Goal: Task Accomplishment & Management: Complete application form

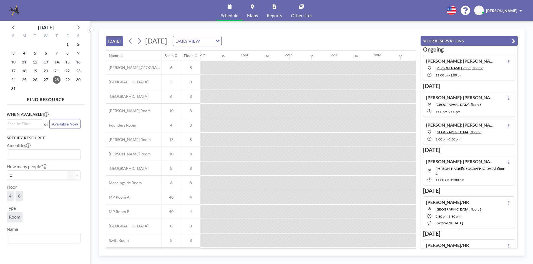
scroll to position [0, 355]
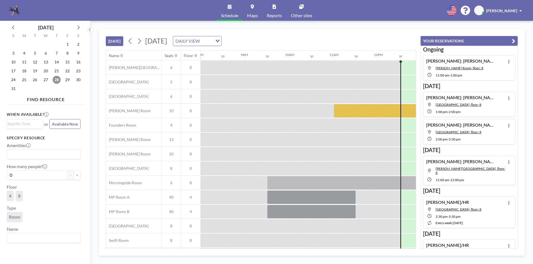
click at [57, 79] on span "28" at bounding box center [57, 80] width 8 height 8
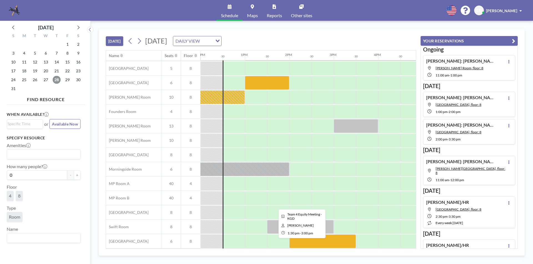
scroll to position [0, 533]
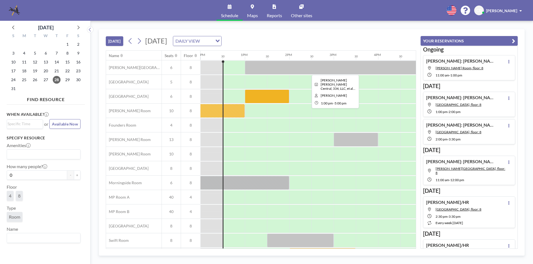
click at [321, 66] on div at bounding box center [334, 68] width 178 height 14
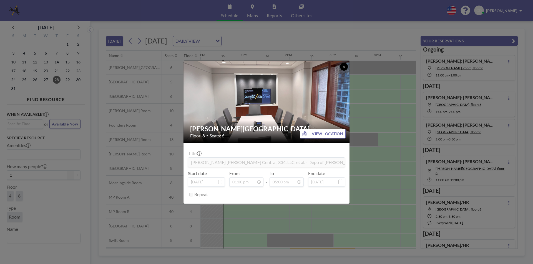
click at [342, 66] on icon at bounding box center [343, 66] width 3 height 3
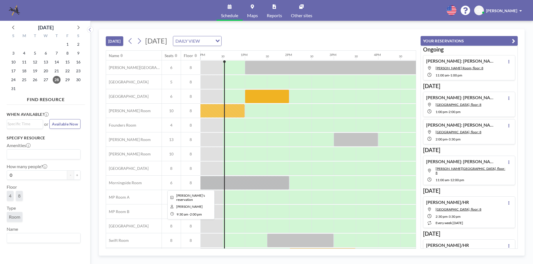
scroll to position [16, 533]
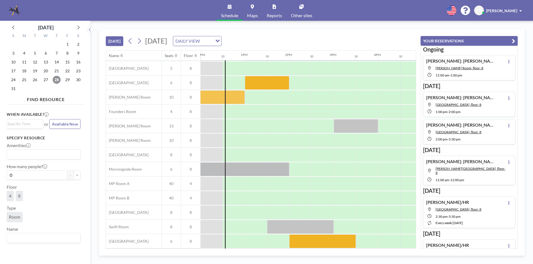
click at [53, 80] on span "28" at bounding box center [57, 80] width 8 height 8
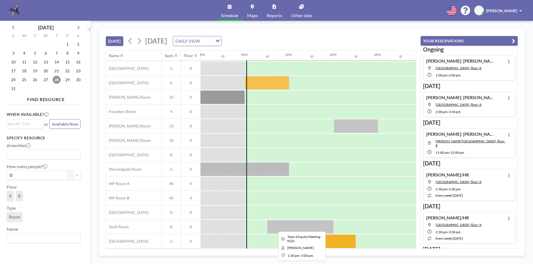
scroll to position [0, 533]
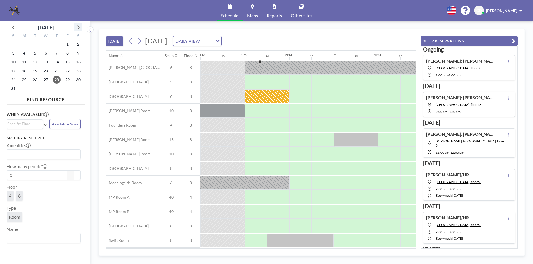
click at [79, 29] on icon at bounding box center [77, 27] width 7 height 7
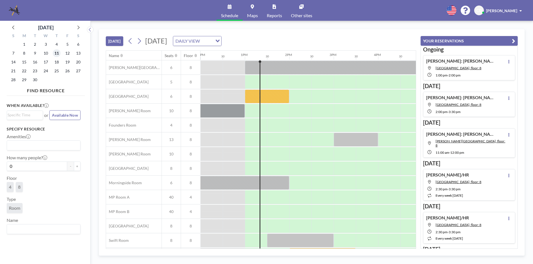
click at [55, 52] on span "11" at bounding box center [57, 53] width 8 height 8
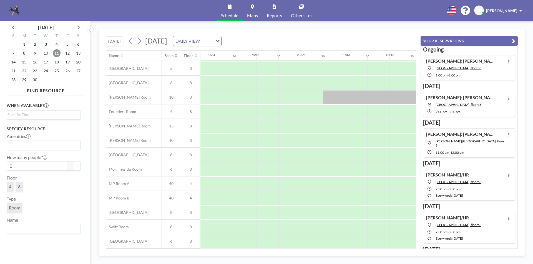
scroll to position [16, 336]
click at [57, 53] on span "11" at bounding box center [57, 53] width 8 height 8
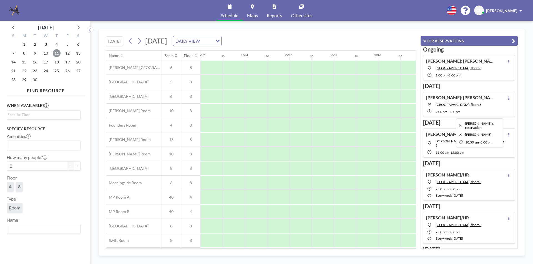
scroll to position [0, 333]
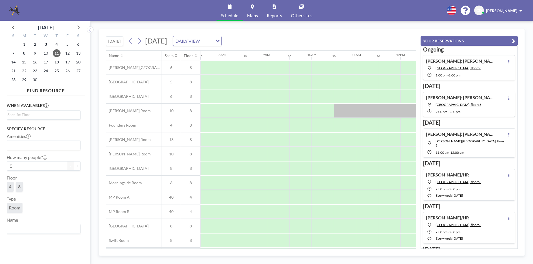
click at [60, 65] on div "18" at bounding box center [56, 62] width 11 height 9
click at [54, 60] on span "18" at bounding box center [57, 62] width 8 height 8
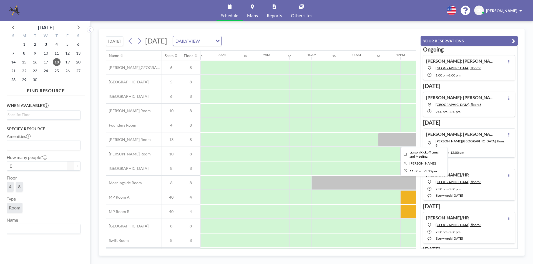
click at [383, 137] on div at bounding box center [422, 140] width 89 height 14
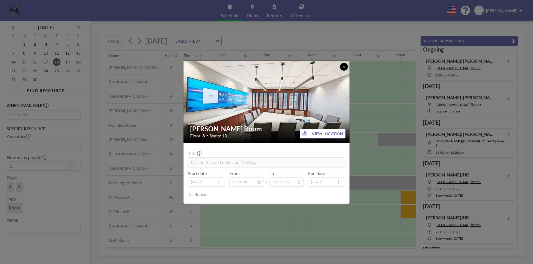
click at [344, 65] on icon at bounding box center [343, 66] width 3 height 3
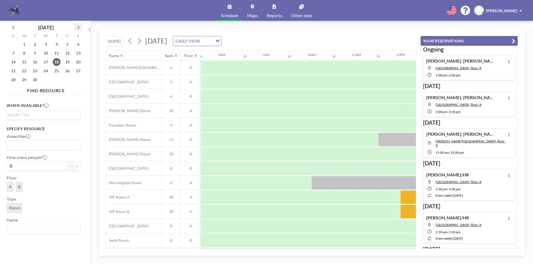
click at [76, 27] on icon at bounding box center [77, 27] width 7 height 7
click at [58, 54] on span "9" at bounding box center [57, 53] width 8 height 8
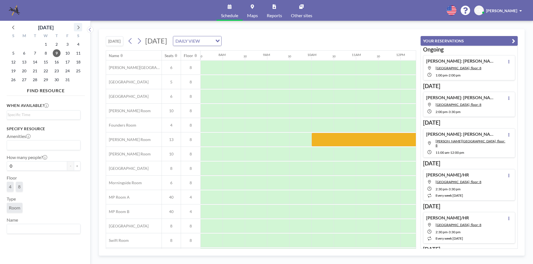
click at [77, 30] on icon at bounding box center [77, 27] width 7 height 7
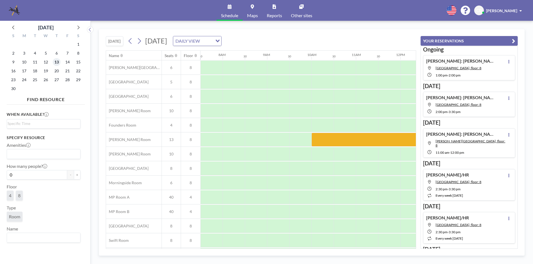
click at [53, 60] on span "13" at bounding box center [57, 62] width 8 height 8
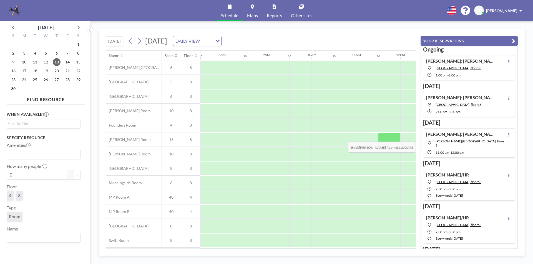
click at [388, 138] on div at bounding box center [389, 140] width 22 height 14
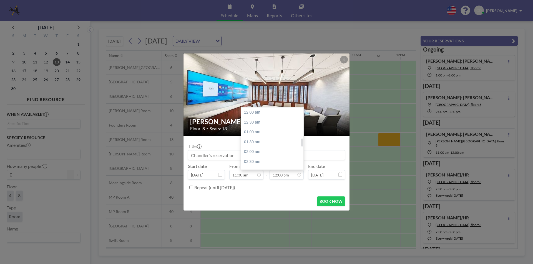
scroll to position [237, 0]
click at [267, 143] on div "01:30 pm" at bounding box center [273, 142] width 65 height 10
type input "01:30 pm"
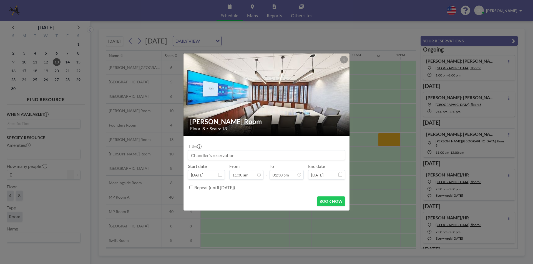
click at [248, 159] on input at bounding box center [266, 155] width 156 height 9
paste input "Liason Meeting"
type input "Liason Meeting"
click at [340, 202] on button "BOOK NOW" at bounding box center [331, 202] width 28 height 10
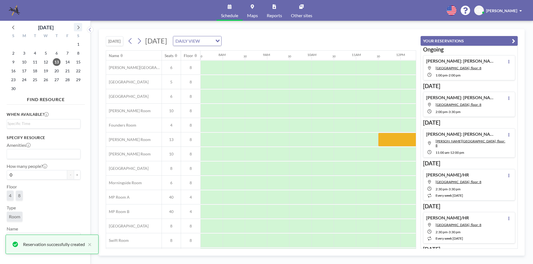
click at [75, 29] on icon at bounding box center [77, 27] width 7 height 7
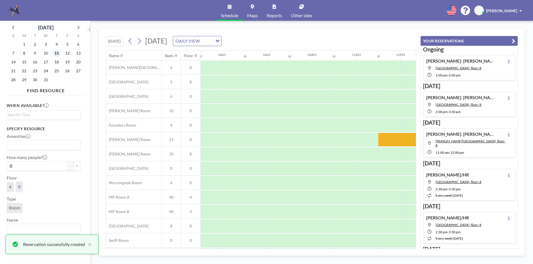
click at [56, 52] on span "11" at bounding box center [57, 53] width 8 height 8
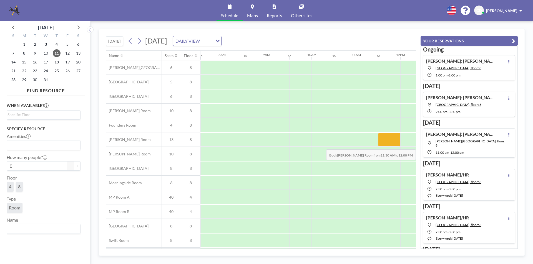
click at [384, 145] on div at bounding box center [389, 140] width 22 height 14
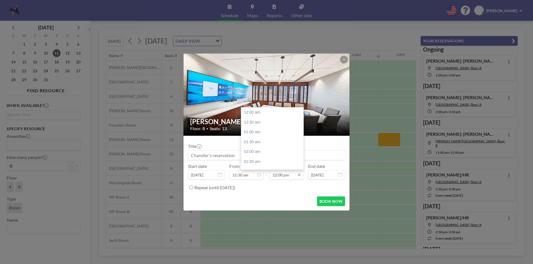
scroll to position [237, 0]
click at [266, 140] on div "01:30 pm" at bounding box center [273, 142] width 65 height 10
type input "01:30 pm"
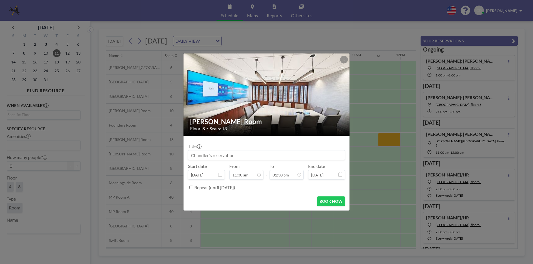
click at [227, 153] on input at bounding box center [266, 155] width 156 height 9
paste input "Liason Meeting"
type input "Liason Meeting"
click at [339, 198] on button "BOOK NOW" at bounding box center [331, 202] width 28 height 10
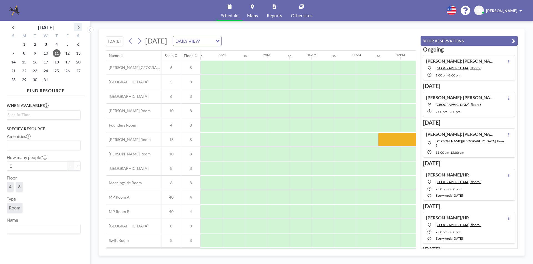
click at [77, 28] on icon at bounding box center [77, 27] width 7 height 7
click at [55, 54] on span "8" at bounding box center [57, 53] width 8 height 8
click at [379, 143] on div at bounding box center [389, 140] width 22 height 14
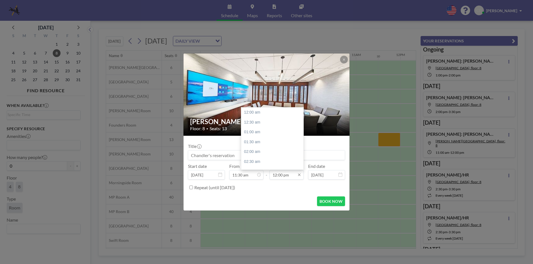
scroll to position [237, 0]
click at [255, 146] on div "01:30 pm" at bounding box center [273, 142] width 65 height 10
type input "01:30 pm"
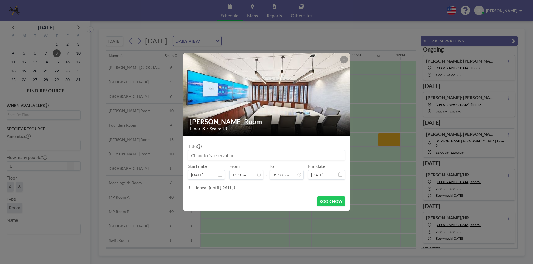
click at [254, 154] on input at bounding box center [266, 155] width 156 height 9
paste input "Liason Meeting"
click at [201, 158] on input "Liason Meeting" at bounding box center [266, 155] width 156 height 9
drag, startPoint x: 190, startPoint y: 155, endPoint x: 244, endPoint y: 151, distance: 53.9
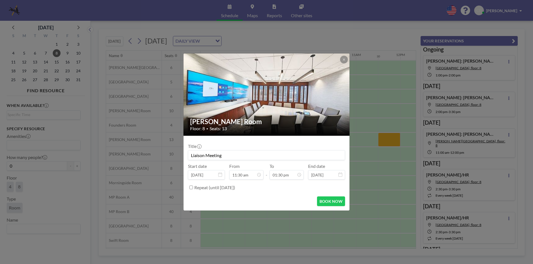
click at [244, 151] on input "Liaison Meeting" at bounding box center [266, 155] width 156 height 9
type input "Liaison Meeting"
click at [323, 196] on form "Title Liaison Meeting Start date Jan 8, 2026 From 11:30 am - To 01:30 pm End da…" at bounding box center [266, 173] width 166 height 75
click at [325, 201] on button "BOOK NOW" at bounding box center [331, 202] width 28 height 10
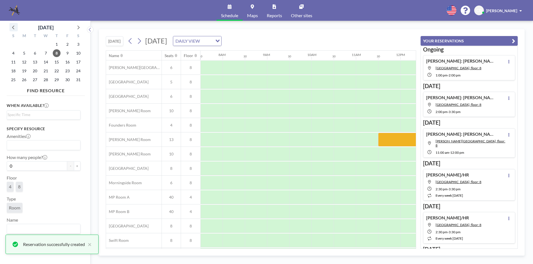
click at [11, 26] on icon at bounding box center [13, 27] width 7 height 7
click at [55, 50] on span "11" at bounding box center [57, 53] width 8 height 8
click at [387, 142] on div at bounding box center [422, 140] width 89 height 14
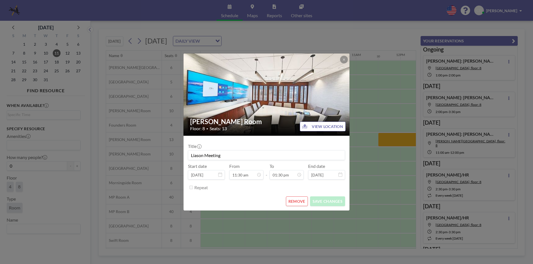
drag, startPoint x: 225, startPoint y: 154, endPoint x: 148, endPoint y: 147, distance: 76.6
click at [148, 147] on div "Hiers Room Floor: 8 • Seats: 13 VIEW LOCATION Title Liason Meeting Start date D…" at bounding box center [266, 132] width 533 height 264
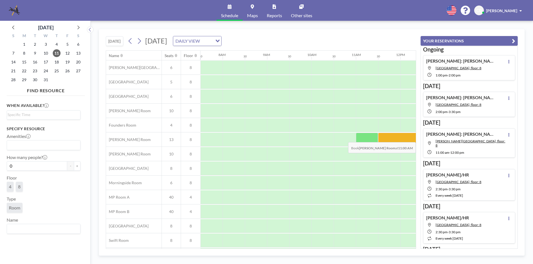
click at [387, 138] on div at bounding box center [422, 140] width 89 height 14
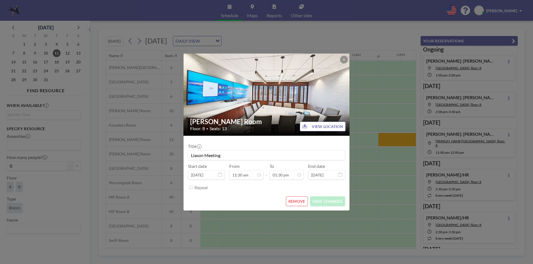
click at [282, 157] on input "Liason Meeting" at bounding box center [266, 155] width 156 height 9
paste input "i"
type input "Liaison Meeting"
click at [332, 200] on button "SAVE CHANGES" at bounding box center [327, 202] width 35 height 10
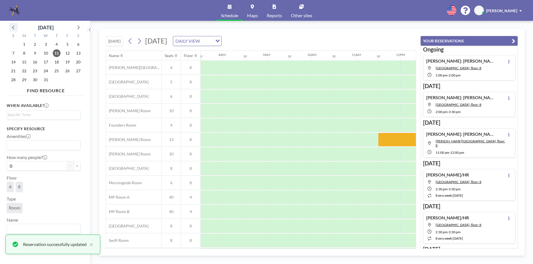
click at [13, 29] on icon at bounding box center [13, 27] width 7 height 7
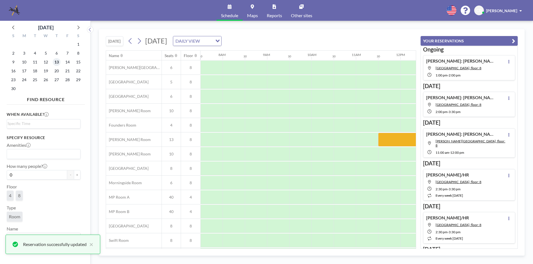
click at [57, 62] on span "13" at bounding box center [57, 62] width 8 height 8
click at [383, 139] on div at bounding box center [422, 140] width 89 height 14
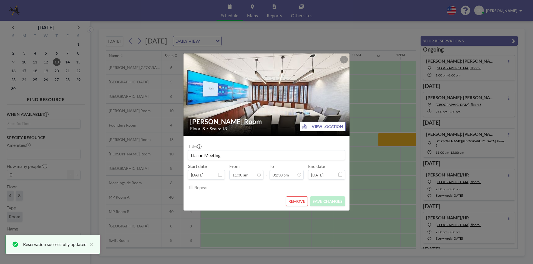
click at [255, 154] on input "Liason Meeting" at bounding box center [266, 155] width 156 height 9
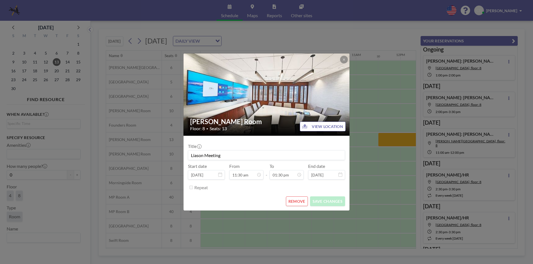
paste input "i"
type input "Liaison Meeting"
click at [327, 202] on button "SAVE CHANGES" at bounding box center [327, 202] width 35 height 10
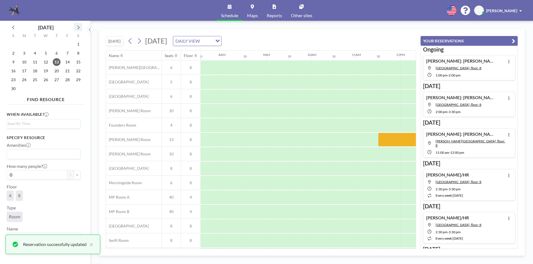
click at [74, 27] on icon at bounding box center [77, 27] width 7 height 7
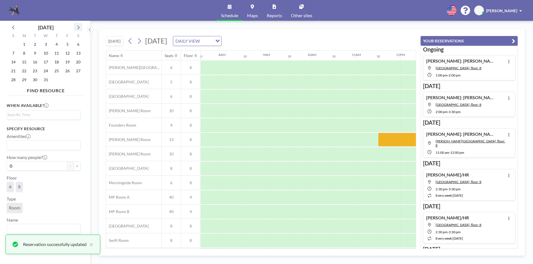
click at [74, 27] on icon at bounding box center [77, 27] width 7 height 7
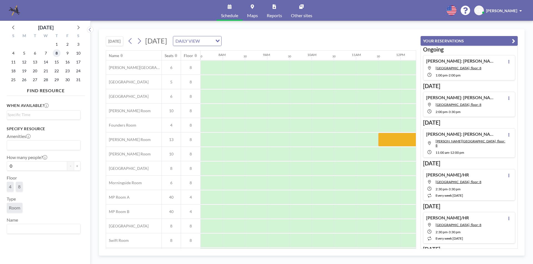
click at [58, 53] on span "8" at bounding box center [57, 53] width 8 height 8
click at [79, 26] on icon at bounding box center [77, 27] width 7 height 7
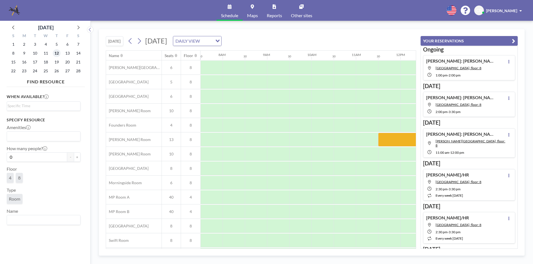
click at [57, 51] on span "12" at bounding box center [57, 53] width 8 height 8
click at [387, 144] on div at bounding box center [389, 140] width 22 height 14
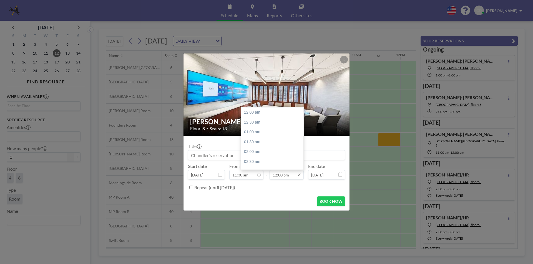
scroll to position [237, 0]
click at [272, 138] on div "01:30 pm" at bounding box center [273, 142] width 65 height 10
type input "01:30 pm"
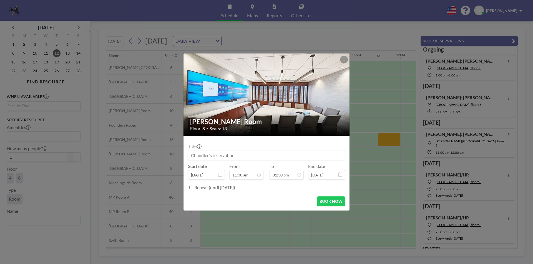
click at [256, 154] on input at bounding box center [266, 155] width 156 height 9
paste input "Liaison Meeting"
type input "Liaison Meeting"
click at [331, 200] on button "BOOK NOW" at bounding box center [331, 202] width 28 height 10
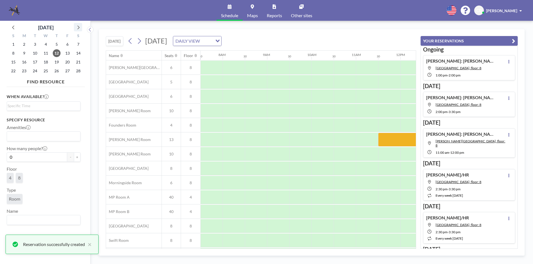
click at [79, 27] on icon at bounding box center [78, 28] width 2 height 4
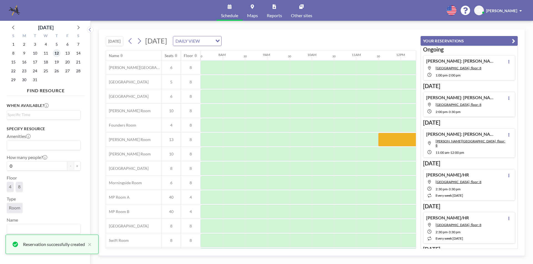
click at [54, 53] on span "12" at bounding box center [57, 53] width 8 height 8
click at [383, 142] on div at bounding box center [389, 140] width 22 height 14
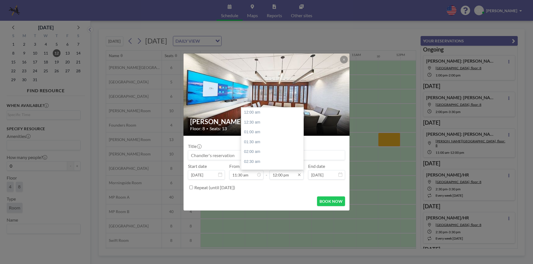
scroll to position [237, 0]
click at [265, 138] on div "01:30 pm" at bounding box center [273, 142] width 65 height 10
type input "01:30 pm"
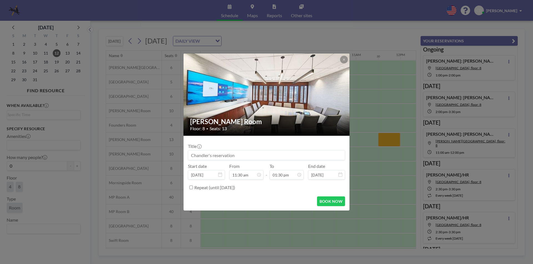
click at [246, 154] on input at bounding box center [266, 155] width 156 height 9
paste input "Liaison Meeting"
type input "Liaison Meeting"
click at [323, 197] on button "BOOK NOW" at bounding box center [331, 202] width 28 height 10
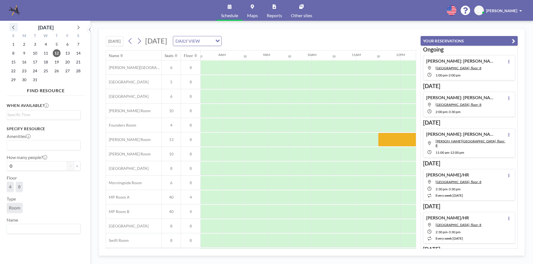
click at [15, 31] on icon at bounding box center [13, 27] width 7 height 7
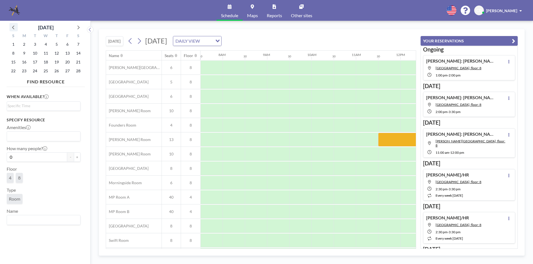
click at [14, 27] on icon at bounding box center [13, 27] width 7 height 7
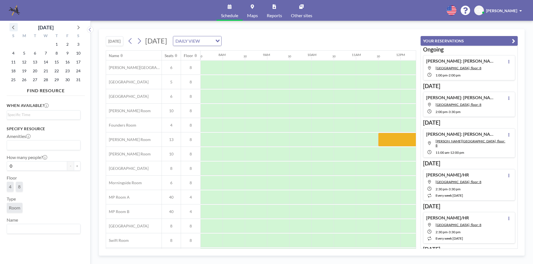
click at [14, 27] on icon at bounding box center [13, 27] width 7 height 7
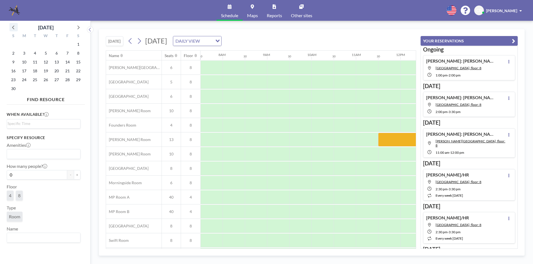
click at [14, 27] on icon at bounding box center [13, 27] width 7 height 7
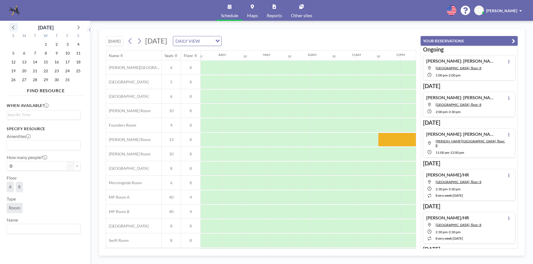
click at [11, 28] on icon at bounding box center [13, 27] width 7 height 7
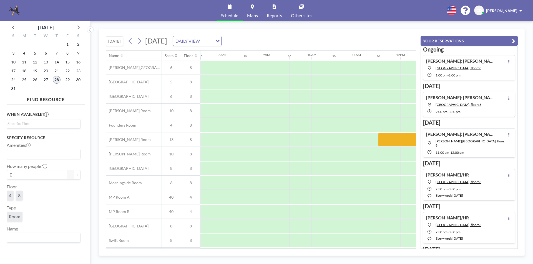
click at [57, 77] on span "28" at bounding box center [57, 80] width 8 height 8
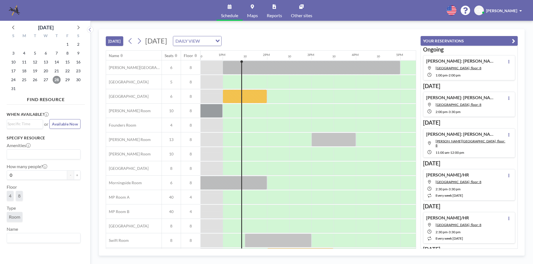
scroll to position [16, 555]
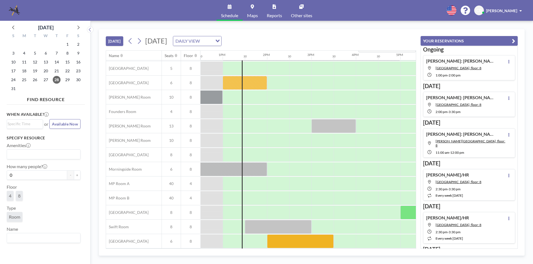
click at [355, 37] on div "TODAY Thursday, August 28, 2025 DAILY VIEW Loading..." at bounding box center [261, 39] width 310 height 21
click at [76, 26] on icon at bounding box center [77, 27] width 7 height 7
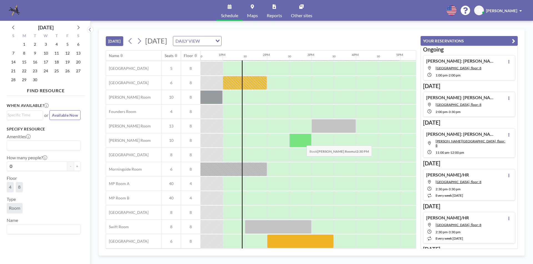
scroll to position [0, 555]
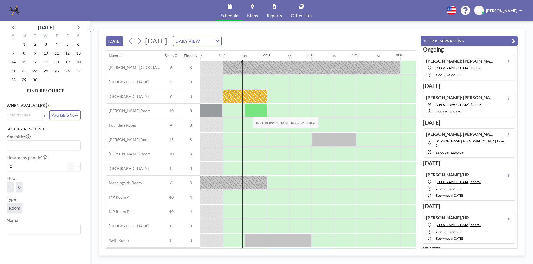
click at [248, 113] on div at bounding box center [256, 111] width 22 height 14
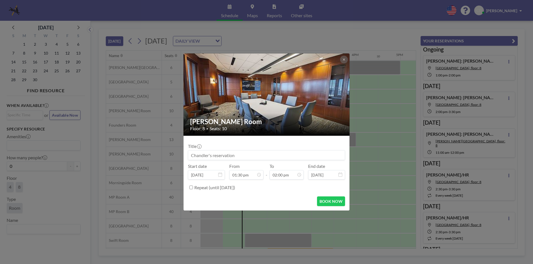
click at [249, 159] on input at bounding box center [266, 155] width 156 height 9
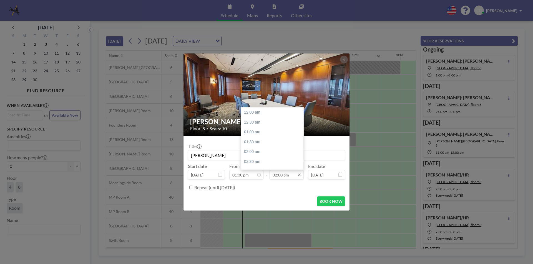
scroll to position [277, 0]
type input "[PERSON_NAME]"
click at [277, 136] on div "03:00 pm" at bounding box center [273, 132] width 65 height 10
type input "03:00 pm"
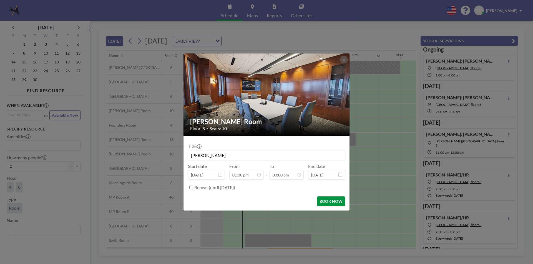
click at [321, 206] on button "BOOK NOW" at bounding box center [331, 202] width 28 height 10
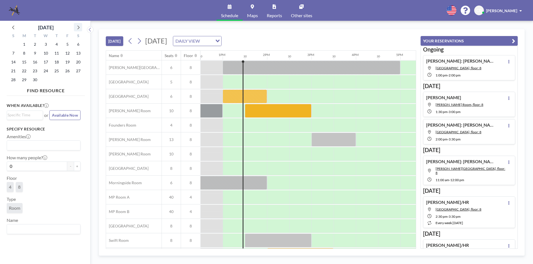
click at [77, 31] on icon at bounding box center [77, 27] width 7 height 7
click at [15, 27] on icon at bounding box center [13, 27] width 7 height 7
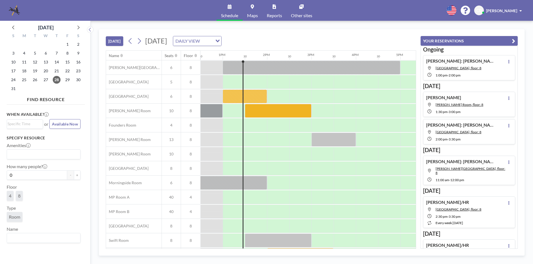
scroll to position [16, 555]
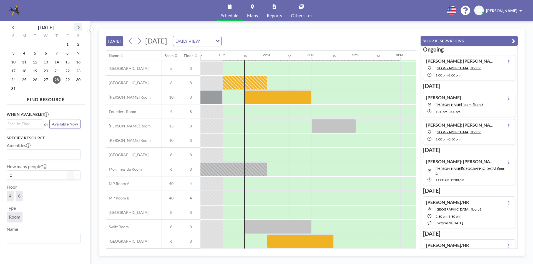
click at [78, 25] on icon at bounding box center [77, 27] width 7 height 7
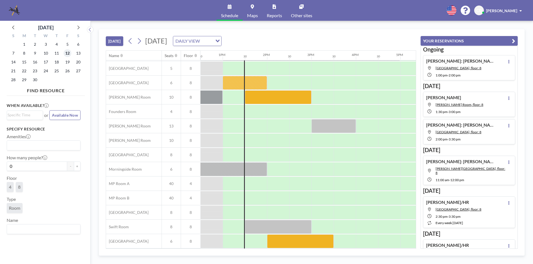
click at [68, 52] on span "12" at bounding box center [68, 53] width 8 height 8
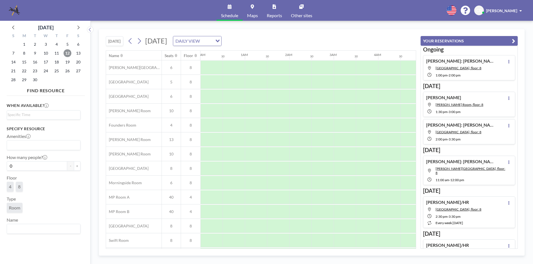
scroll to position [0, 333]
click at [81, 28] on icon at bounding box center [77, 27] width 7 height 7
click at [55, 52] on span "9" at bounding box center [57, 53] width 8 height 8
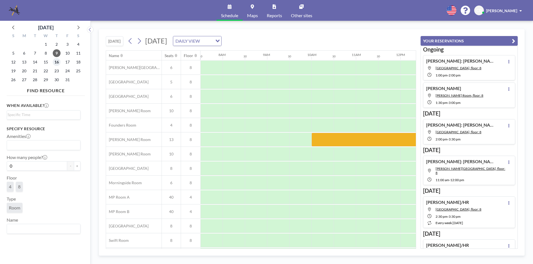
click at [58, 64] on span "16" at bounding box center [57, 62] width 8 height 8
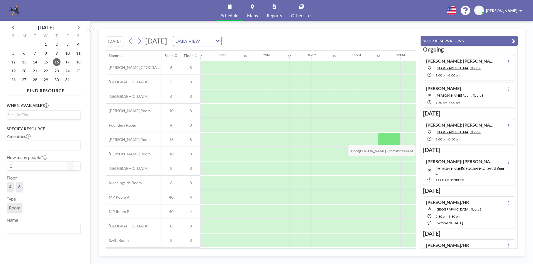
click at [382, 141] on div at bounding box center [389, 140] width 22 height 14
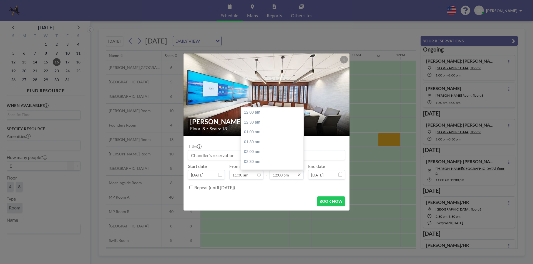
scroll to position [237, 0]
click at [256, 140] on div "01:30 pm" at bounding box center [273, 142] width 65 height 10
type input "01:30 pm"
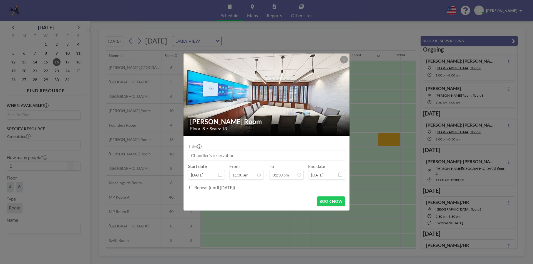
click at [254, 156] on input at bounding box center [266, 155] width 156 height 9
paste input "Liaison Meeting"
type input "Liaison Meeting"
click at [325, 198] on button "BOOK NOW" at bounding box center [331, 202] width 28 height 10
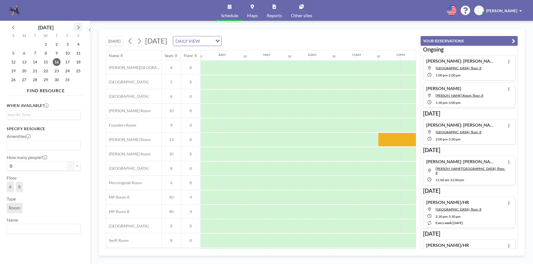
click at [79, 29] on icon at bounding box center [77, 27] width 7 height 7
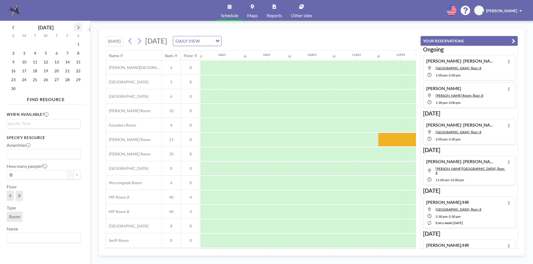
click at [79, 29] on icon at bounding box center [77, 27] width 7 height 7
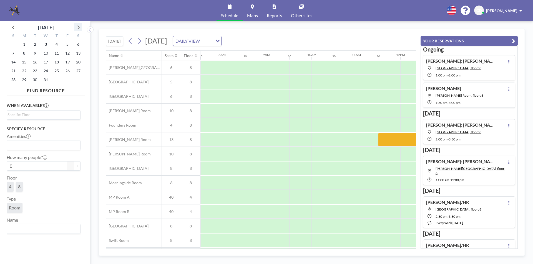
click at [79, 29] on icon at bounding box center [77, 27] width 7 height 7
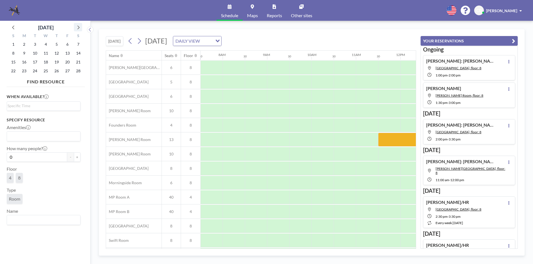
click at [79, 29] on icon at bounding box center [77, 27] width 7 height 7
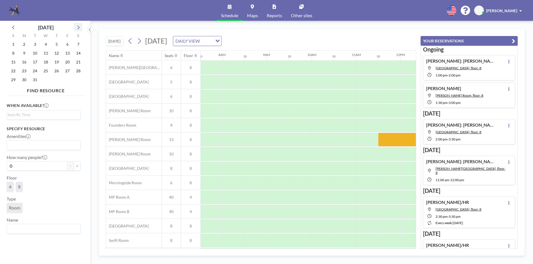
click at [79, 29] on icon at bounding box center [77, 27] width 7 height 7
click at [58, 54] on span "9" at bounding box center [57, 53] width 8 height 8
click at [387, 144] on div at bounding box center [389, 140] width 22 height 14
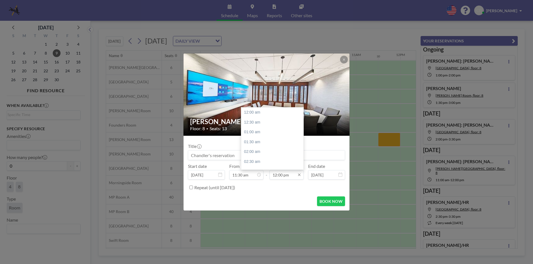
scroll to position [237, 0]
click at [259, 144] on div "01:30 pm" at bounding box center [273, 142] width 65 height 10
type input "01:30 pm"
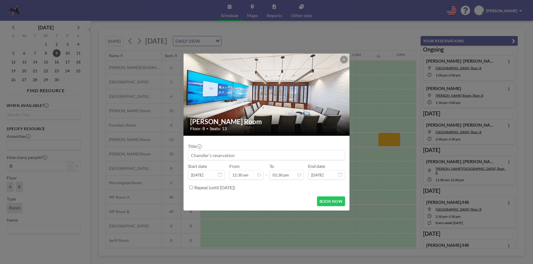
click at [251, 158] on input at bounding box center [266, 155] width 156 height 9
paste input "Liaison Meeting"
type input "Liaison Meeting"
click at [339, 204] on button "BOOK NOW" at bounding box center [331, 202] width 28 height 10
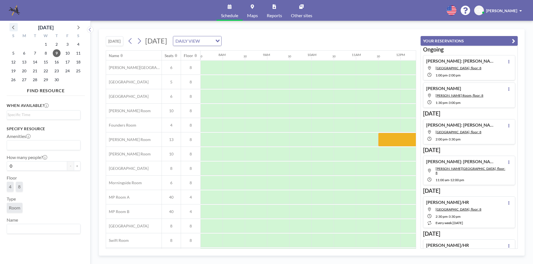
click at [11, 27] on icon at bounding box center [13, 27] width 7 height 7
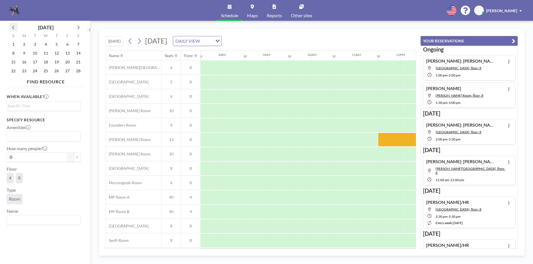
click at [11, 27] on icon at bounding box center [13, 27] width 7 height 7
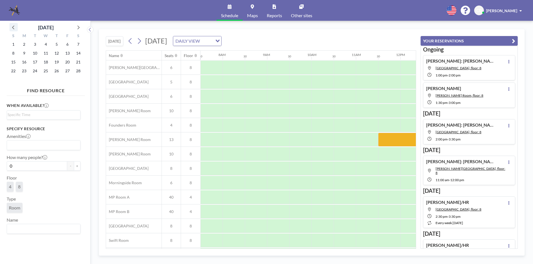
click at [11, 27] on icon at bounding box center [13, 27] width 7 height 7
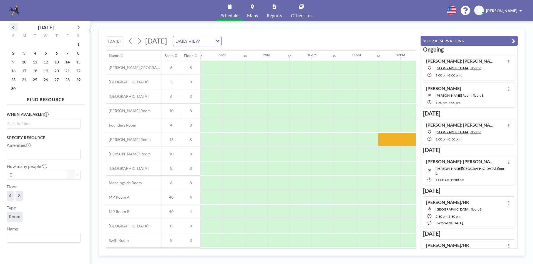
click at [11, 27] on icon at bounding box center [13, 27] width 7 height 7
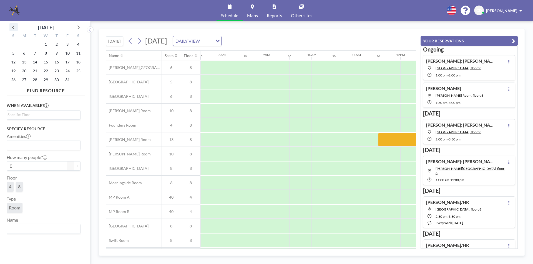
click at [17, 26] on icon at bounding box center [13, 27] width 7 height 7
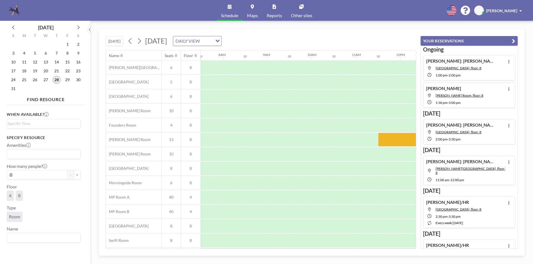
click at [54, 77] on span "28" at bounding box center [57, 80] width 8 height 8
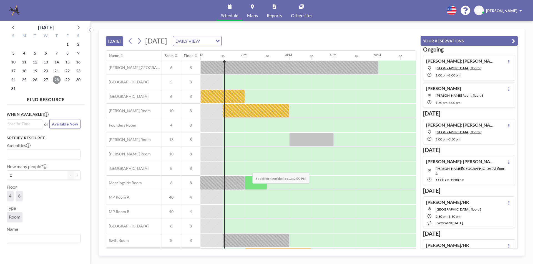
scroll to position [16, 577]
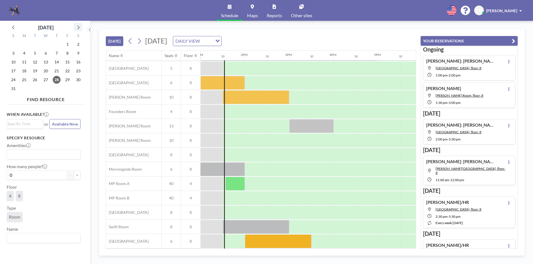
click at [77, 28] on icon at bounding box center [77, 27] width 7 height 7
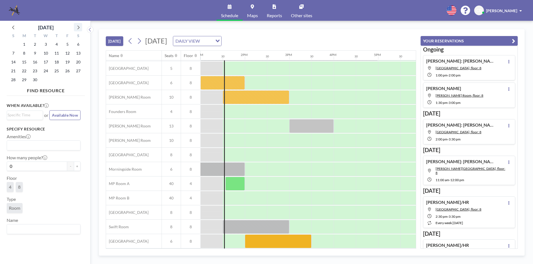
click at [77, 28] on icon at bounding box center [77, 27] width 7 height 7
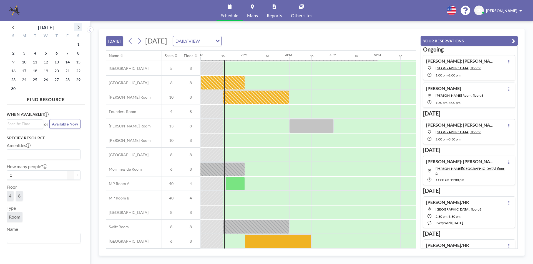
click at [77, 28] on icon at bounding box center [77, 27] width 7 height 7
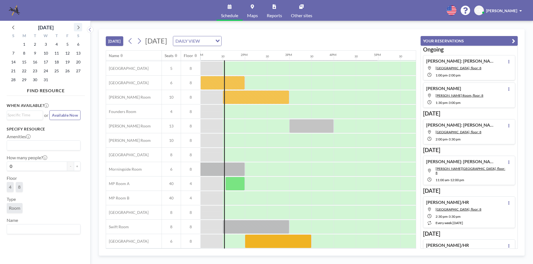
click at [77, 28] on icon at bounding box center [77, 27] width 7 height 7
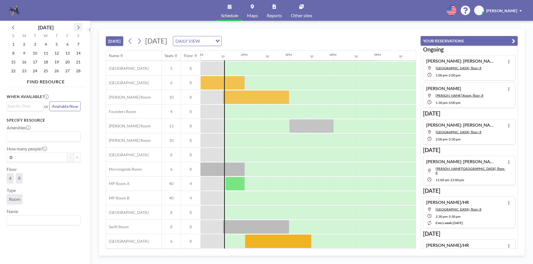
click at [77, 28] on icon at bounding box center [77, 27] width 7 height 7
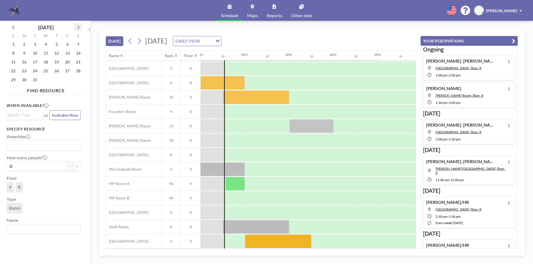
click at [77, 28] on icon at bounding box center [77, 27] width 7 height 7
click at [68, 52] on span "10" at bounding box center [68, 53] width 8 height 8
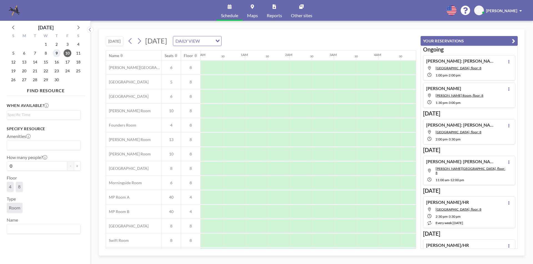
scroll to position [0, 333]
click at [55, 52] on span "9" at bounding box center [57, 53] width 8 height 8
click at [79, 26] on icon at bounding box center [77, 27] width 7 height 7
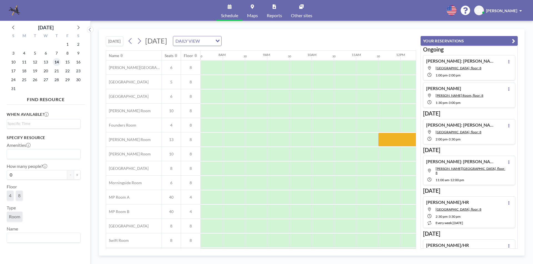
click at [60, 63] on span "14" at bounding box center [57, 62] width 8 height 8
click at [385, 145] on div at bounding box center [389, 140] width 22 height 14
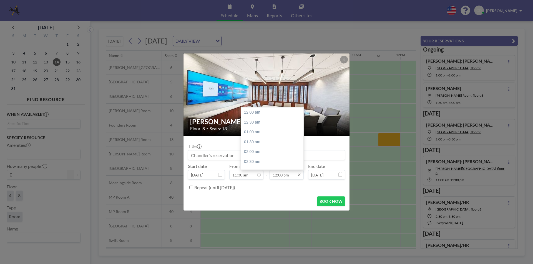
scroll to position [237, 0]
click at [273, 143] on div "01:30 pm" at bounding box center [273, 142] width 65 height 10
type input "01:30 pm"
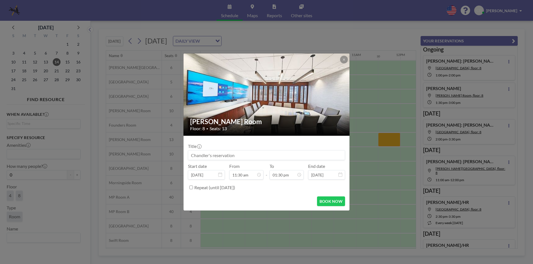
click at [271, 153] on input at bounding box center [266, 155] width 156 height 9
paste input "Liaison Meeting"
type input "Liaison Meeting"
click at [335, 205] on button "BOOK NOW" at bounding box center [331, 202] width 28 height 10
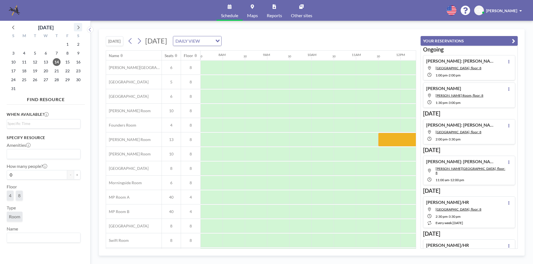
click at [80, 26] on icon at bounding box center [77, 27] width 7 height 7
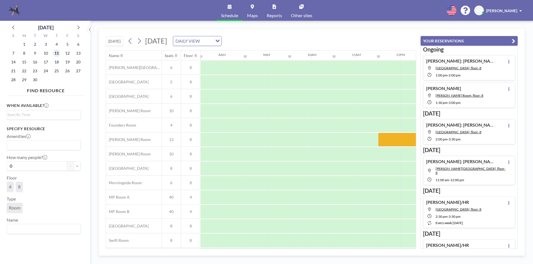
click at [55, 51] on span "11" at bounding box center [57, 53] width 8 height 8
click at [389, 143] on div at bounding box center [389, 140] width 22 height 14
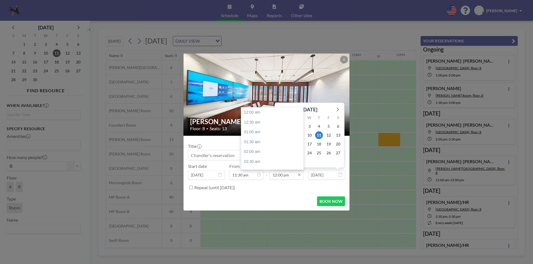
scroll to position [237, 0]
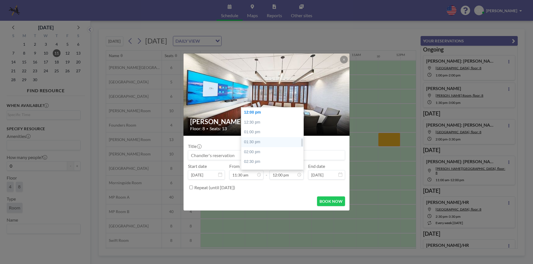
click at [266, 145] on div "01:30 pm" at bounding box center [273, 142] width 65 height 10
type input "01:30 pm"
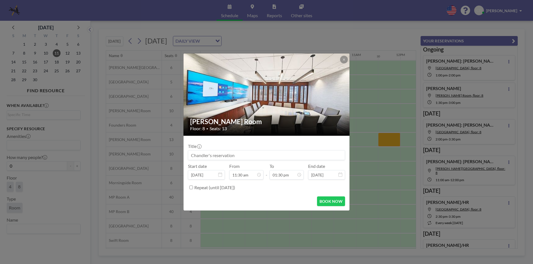
click at [263, 159] on input at bounding box center [266, 155] width 156 height 9
paste input "Liaison Meeting"
type input "Liaison Meeting"
click at [324, 199] on button "BOOK NOW" at bounding box center [331, 202] width 28 height 10
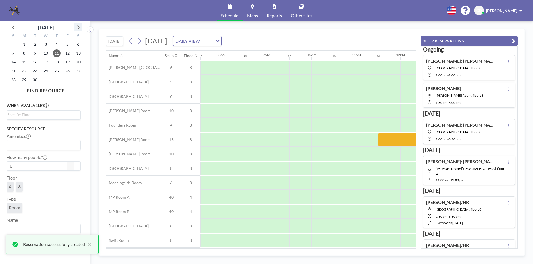
click at [79, 27] on icon at bounding box center [78, 28] width 2 height 4
click at [54, 52] on span "9" at bounding box center [57, 53] width 8 height 8
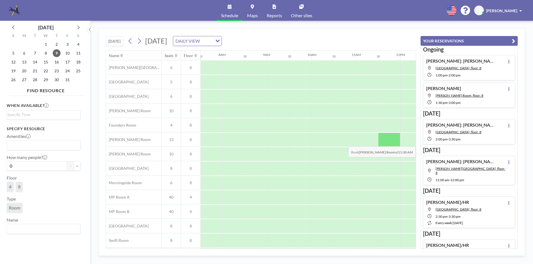
click at [386, 142] on div at bounding box center [389, 140] width 22 height 14
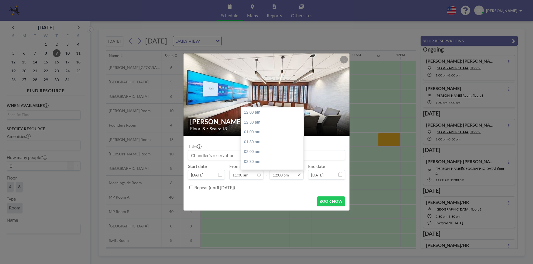
scroll to position [237, 0]
click at [274, 142] on div "01:30 pm" at bounding box center [273, 142] width 65 height 10
type input "01:30 pm"
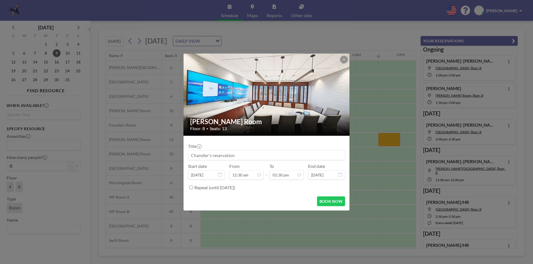
click at [268, 155] on input at bounding box center [266, 155] width 156 height 9
paste input "Liaison Meeting"
type input "Liaison Meeting"
click at [336, 201] on button "BOOK NOW" at bounding box center [331, 202] width 28 height 10
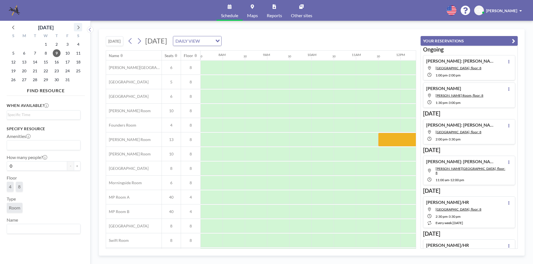
click at [79, 29] on icon at bounding box center [77, 27] width 7 height 7
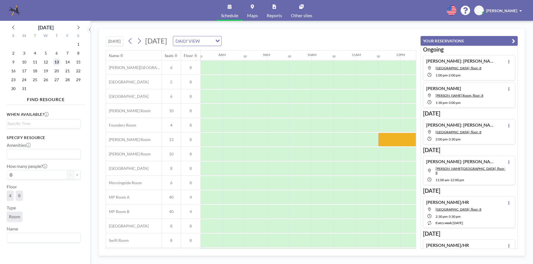
click at [58, 58] on span "13" at bounding box center [57, 62] width 8 height 8
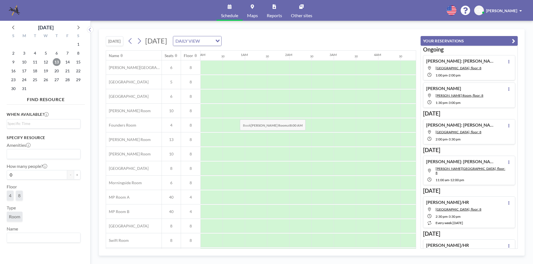
scroll to position [0, 333]
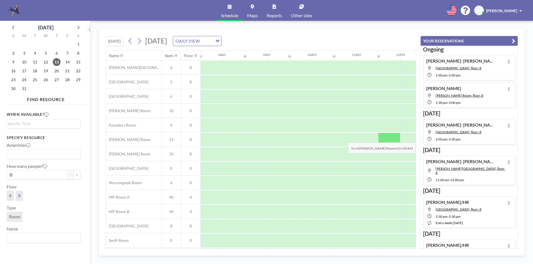
click at [390, 138] on div at bounding box center [389, 140] width 22 height 14
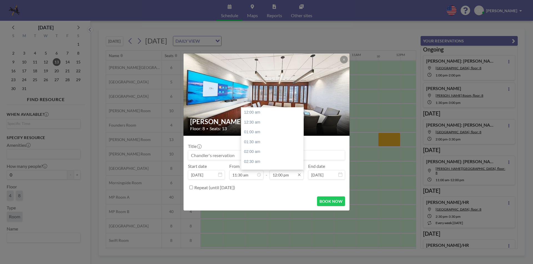
scroll to position [237, 0]
click at [268, 143] on div "01:30 pm" at bounding box center [273, 142] width 65 height 10
type input "01:30 pm"
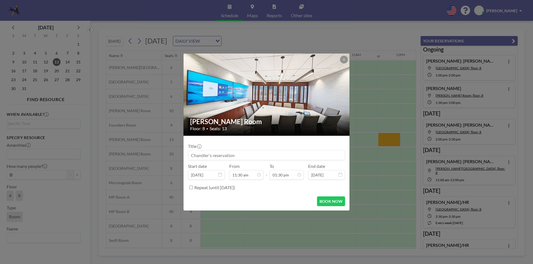
click at [259, 160] on div at bounding box center [266, 155] width 157 height 10
click at [258, 152] on input at bounding box center [266, 155] width 156 height 9
paste input "Liaison Meeting"
type input "Liaison Meeting"
click at [342, 199] on button "BOOK NOW" at bounding box center [331, 202] width 28 height 10
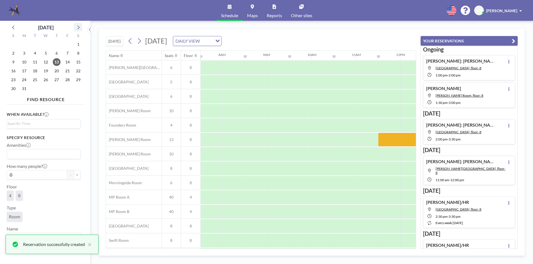
click at [76, 28] on icon at bounding box center [77, 27] width 7 height 7
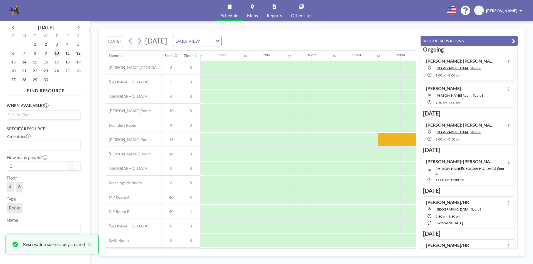
click at [57, 50] on span "10" at bounding box center [57, 53] width 8 height 8
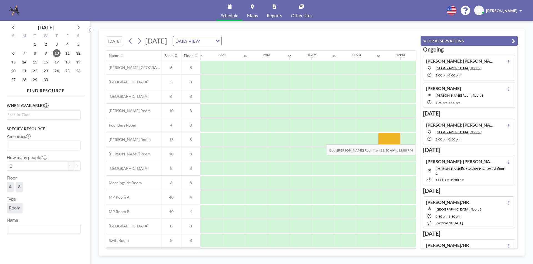
click at [383, 140] on div at bounding box center [389, 140] width 22 height 14
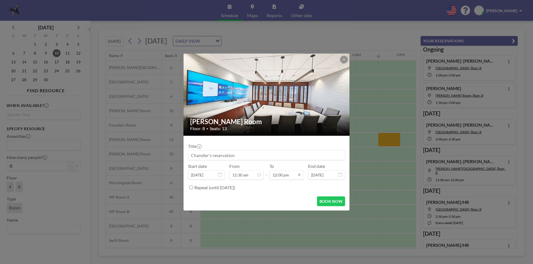
scroll to position [237, 0]
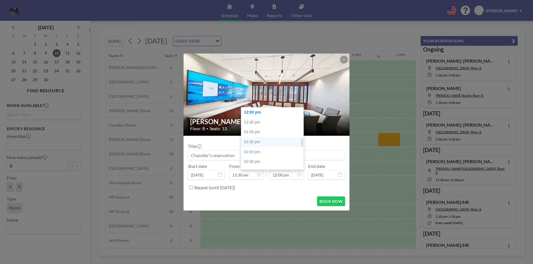
click at [264, 143] on div "01:30 pm" at bounding box center [273, 142] width 65 height 10
type input "01:30 pm"
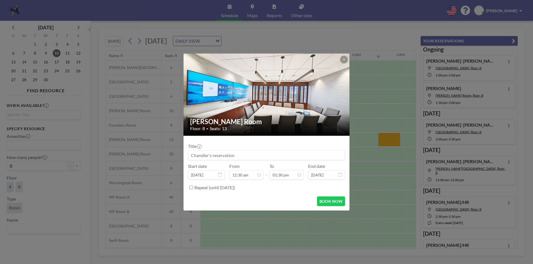
click at [259, 159] on input at bounding box center [266, 155] width 156 height 9
paste input "Liaison Meeting"
type input "Liaison Meeting"
click at [330, 199] on button "BOOK NOW" at bounding box center [331, 202] width 28 height 10
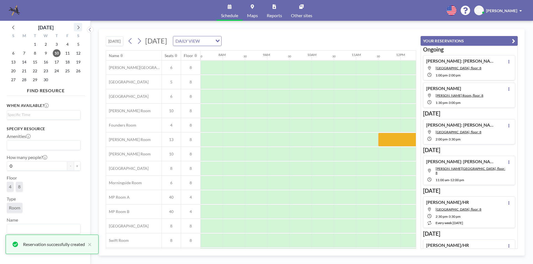
click at [78, 27] on icon at bounding box center [77, 27] width 7 height 7
click at [58, 52] on span "8" at bounding box center [57, 53] width 8 height 8
click at [383, 140] on div at bounding box center [389, 140] width 22 height 14
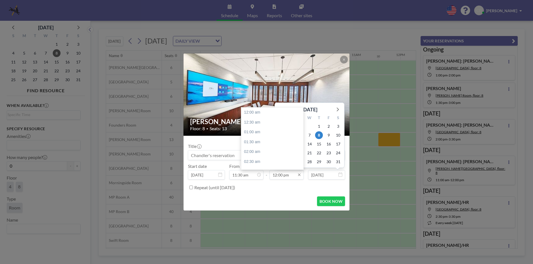
scroll to position [237, 0]
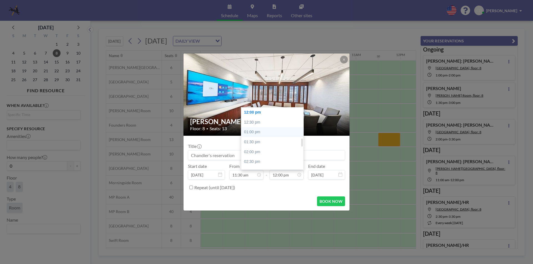
click at [263, 137] on div "01:00 pm" at bounding box center [273, 132] width 65 height 10
click at [265, 125] on div "01:30 pm" at bounding box center [273, 123] width 65 height 10
type input "01:30 pm"
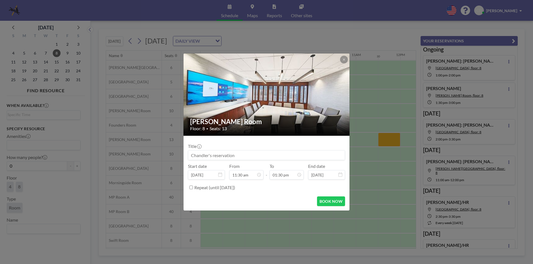
click at [246, 155] on input at bounding box center [266, 155] width 156 height 9
paste input "Liaison Meeting"
type input "Liaison Meeting"
click at [329, 201] on button "BOOK NOW" at bounding box center [331, 202] width 28 height 10
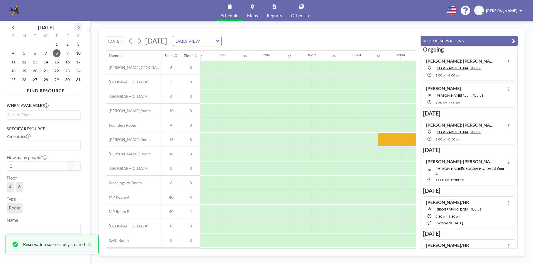
click at [77, 24] on icon at bounding box center [77, 27] width 7 height 7
click at [59, 54] on span "12" at bounding box center [57, 53] width 8 height 8
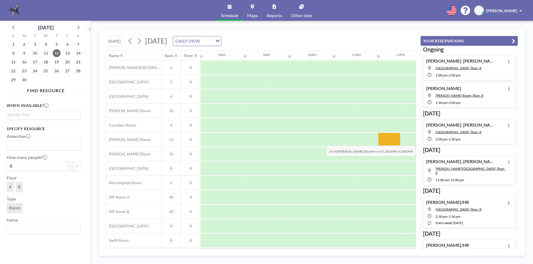
click at [382, 142] on div at bounding box center [389, 140] width 22 height 14
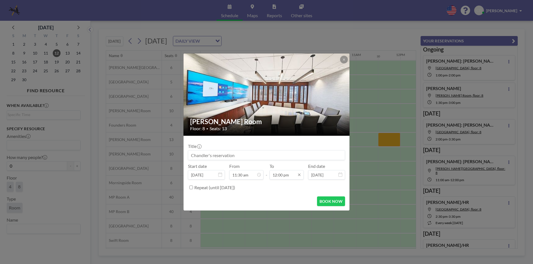
scroll to position [237, 0]
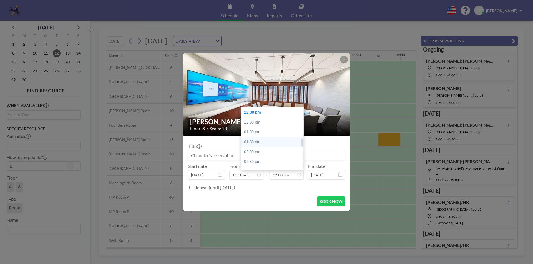
click at [268, 142] on div "01:30 pm" at bounding box center [273, 142] width 65 height 10
type input "01:30 pm"
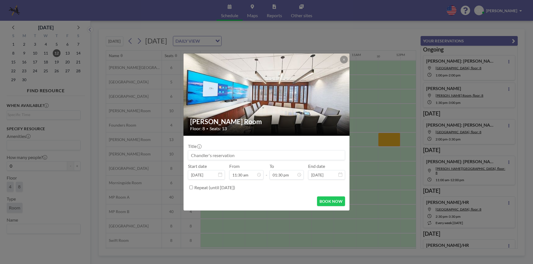
click at [262, 159] on input at bounding box center [266, 155] width 156 height 9
paste input "Liaison Meeting"
type input "Liaison Meeting"
click at [338, 203] on button "BOOK NOW" at bounding box center [331, 202] width 28 height 10
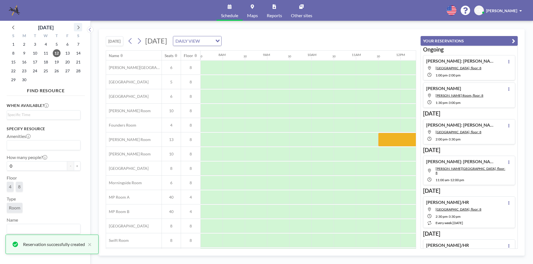
click at [76, 26] on icon at bounding box center [77, 27] width 7 height 7
click at [58, 54] on span "10" at bounding box center [57, 53] width 8 height 8
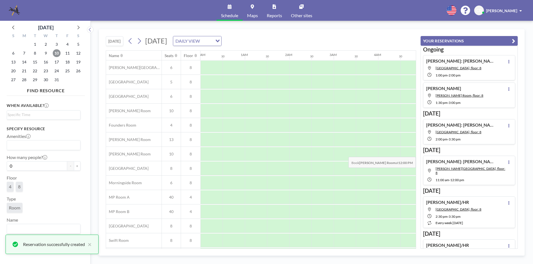
scroll to position [0, 333]
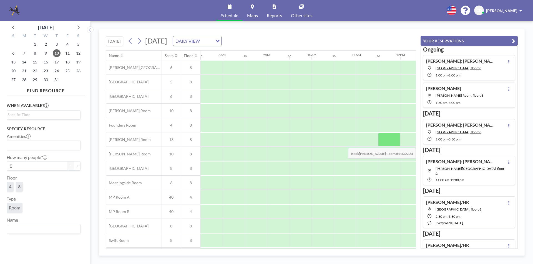
click at [387, 144] on div at bounding box center [389, 140] width 22 height 14
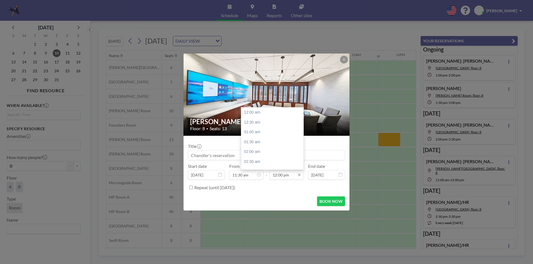
scroll to position [237, 0]
click at [259, 147] on div "01:30 pm" at bounding box center [273, 142] width 65 height 10
type input "01:30 pm"
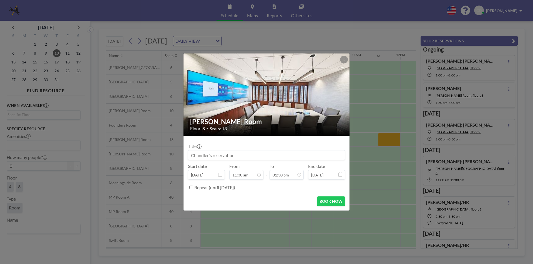
click at [254, 153] on input at bounding box center [266, 155] width 156 height 9
paste input "Liaison Meeting"
type input "Liaison Meeting"
click at [324, 200] on button "BOOK NOW" at bounding box center [331, 202] width 28 height 10
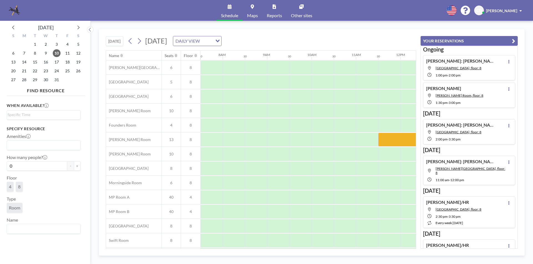
click at [45, 26] on div "December 2026" at bounding box center [46, 28] width 16 height 8
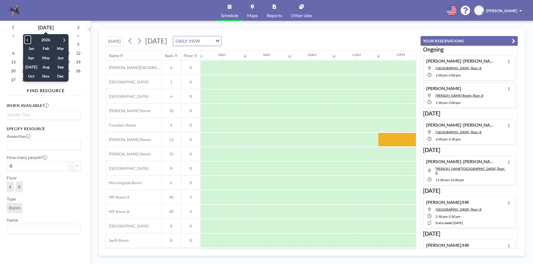
click at [28, 42] on icon at bounding box center [27, 40] width 2 height 4
click at [44, 64] on span "Aug" at bounding box center [45, 67] width 13 height 9
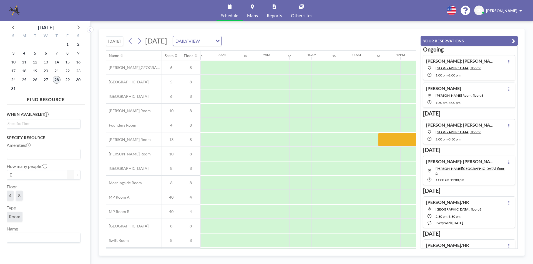
click at [57, 81] on span "28" at bounding box center [57, 80] width 8 height 8
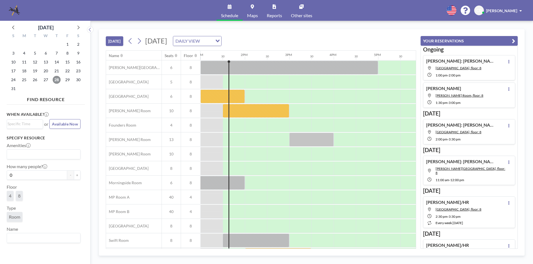
scroll to position [16, 577]
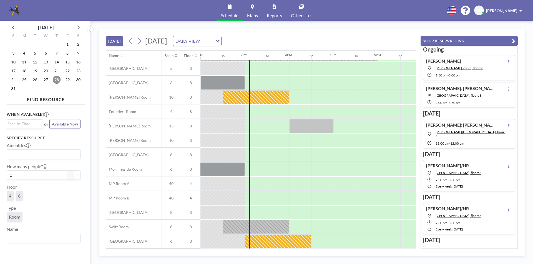
click at [54, 82] on span "28" at bounding box center [57, 80] width 8 height 8
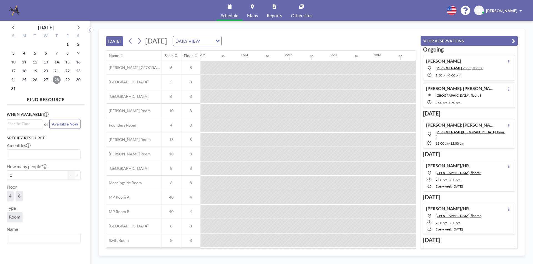
scroll to position [0, 599]
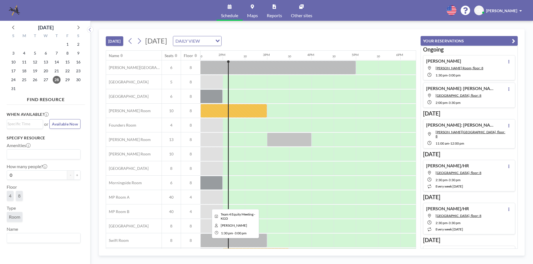
scroll to position [16, 599]
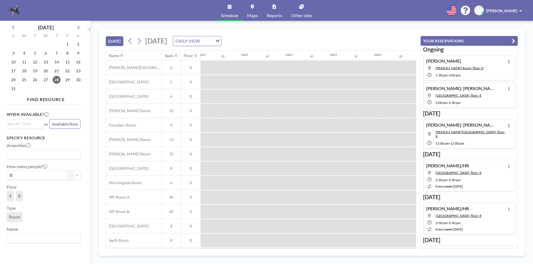
scroll to position [0, 599]
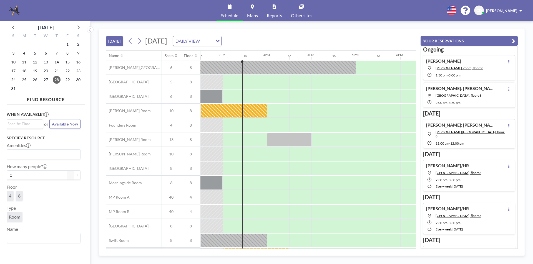
click at [297, 10] on link "Other sites" at bounding box center [301, 10] width 30 height 21
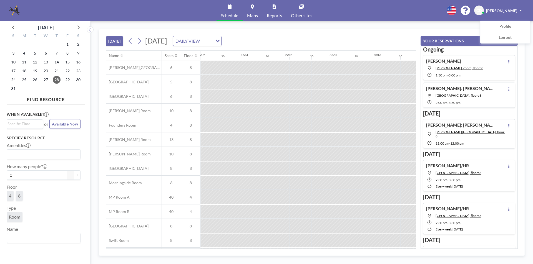
scroll to position [0, 599]
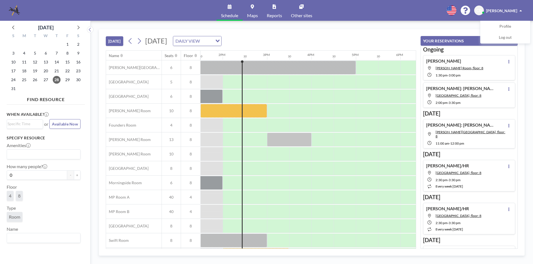
click at [60, 123] on span "Available Now" at bounding box center [65, 124] width 26 height 5
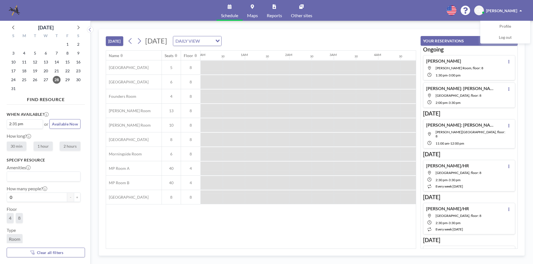
scroll to position [0, 622]
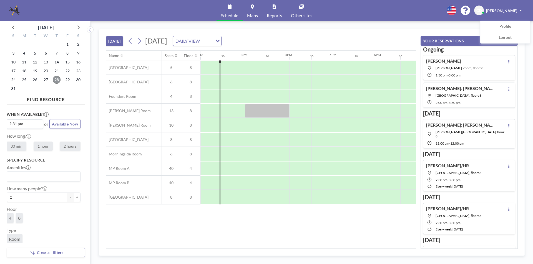
click at [57, 81] on span "28" at bounding box center [57, 80] width 8 height 8
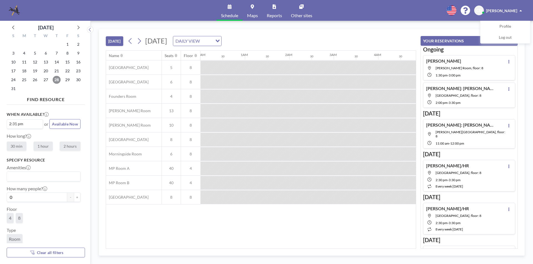
scroll to position [0, 599]
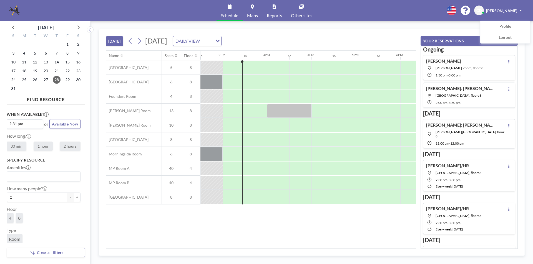
click at [53, 125] on span "Available Now" at bounding box center [65, 124] width 26 height 5
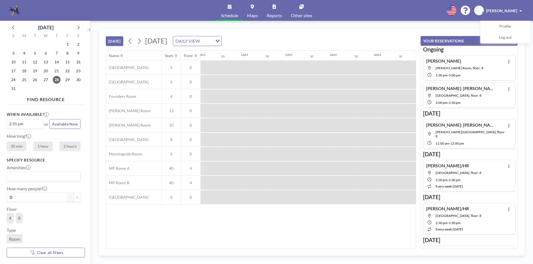
scroll to position [0, 622]
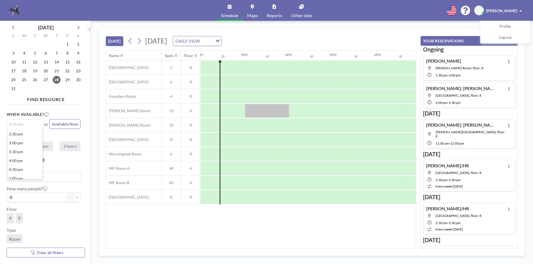
click at [21, 125] on div "2:31 pm" at bounding box center [23, 124] width 33 height 8
click at [62, 139] on div "How long? 30 min 1 hour 2 hours" at bounding box center [44, 142] width 74 height 18
click at [64, 128] on button "Available Now" at bounding box center [64, 124] width 31 height 10
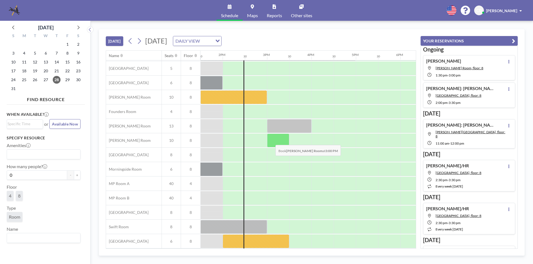
scroll to position [0, 599]
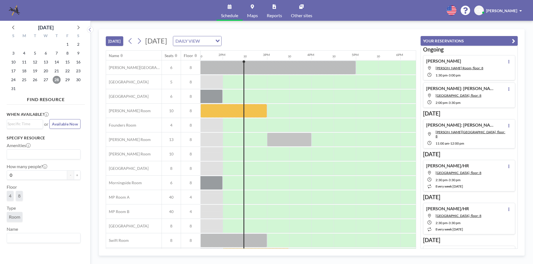
click at [57, 78] on span "28" at bounding box center [57, 80] width 8 height 8
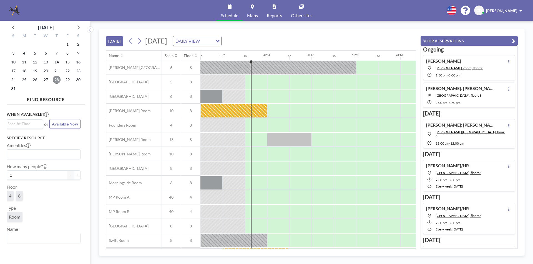
click at [55, 81] on span "28" at bounding box center [57, 80] width 8 height 8
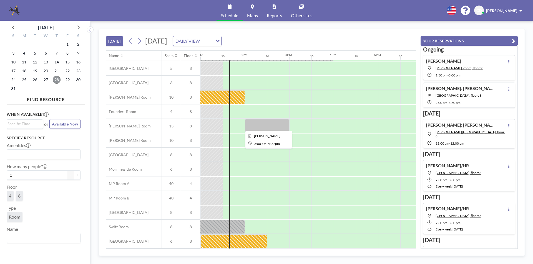
scroll to position [0, 622]
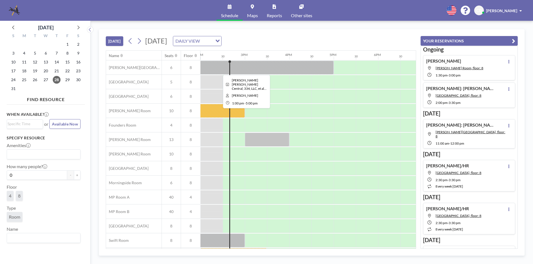
click at [293, 66] on div at bounding box center [245, 68] width 178 height 14
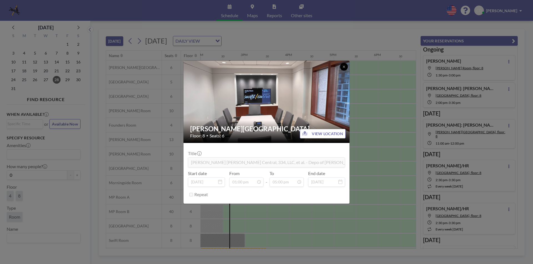
click at [346, 67] on button at bounding box center [344, 67] width 8 height 8
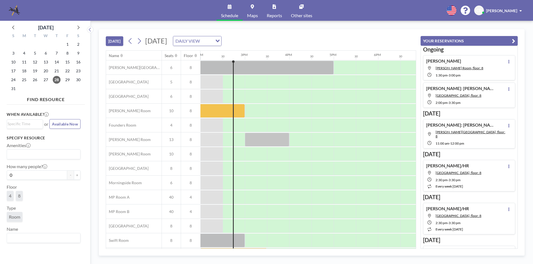
scroll to position [83, 0]
